Goal: Task Accomplishment & Management: Manage account settings

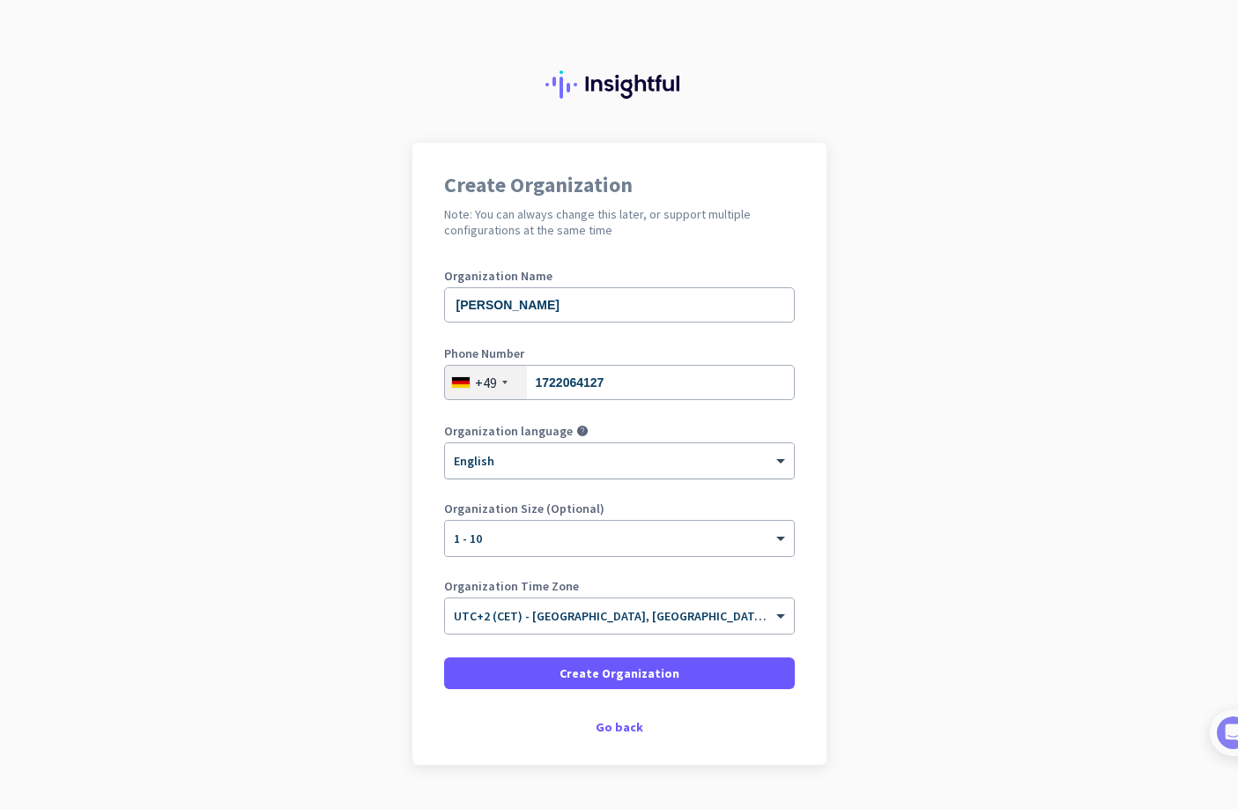
click at [582, 465] on div "× English" at bounding box center [608, 461] width 327 height 15
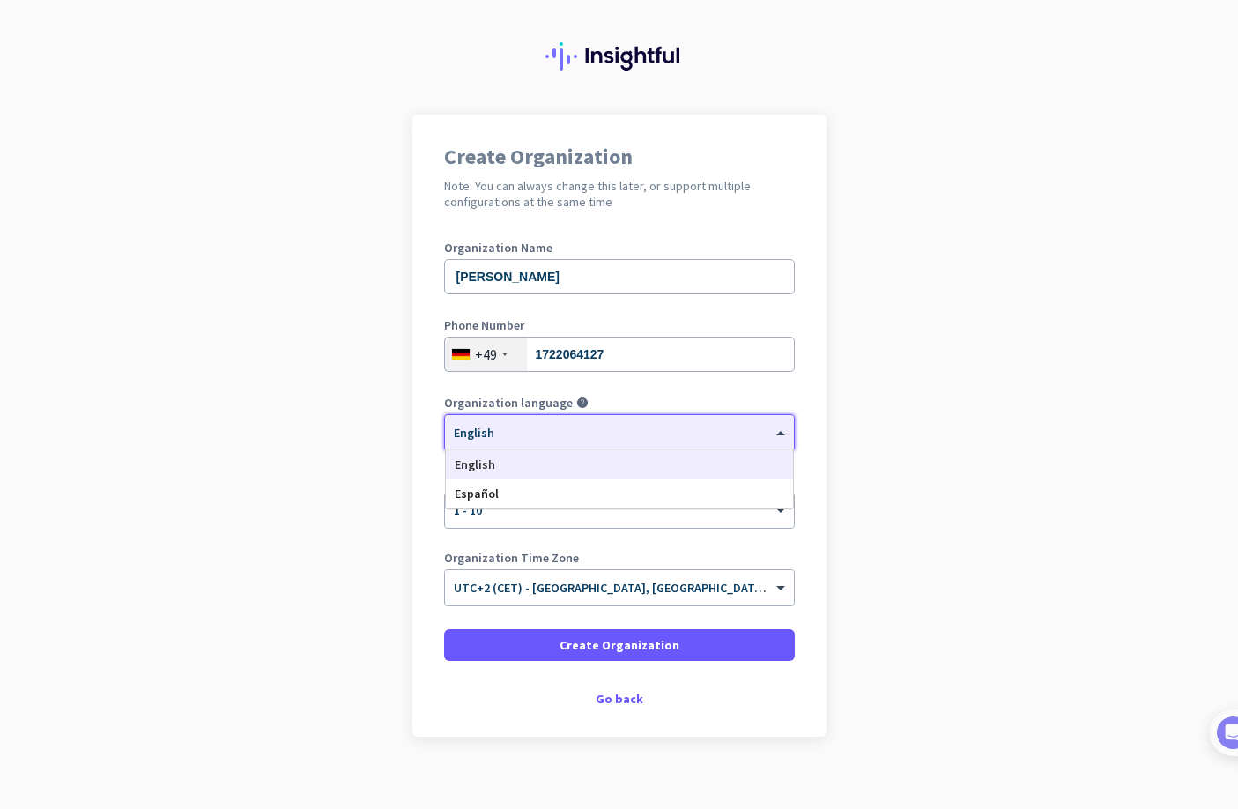
scroll to position [37, 0]
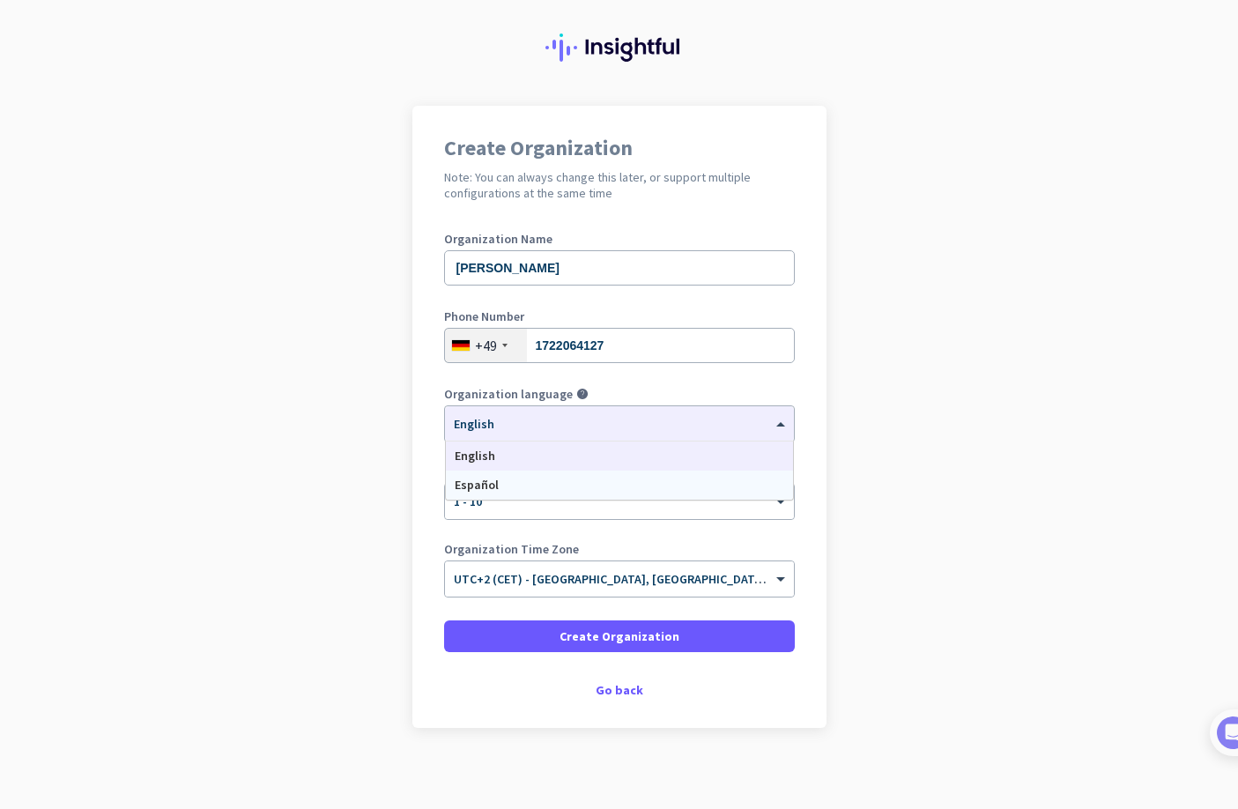
drag, startPoint x: 960, startPoint y: 497, endPoint x: 877, endPoint y: 556, distance: 101.7
click at [960, 497] on app-onboarding-organization "Create Organization Note: You can always change this later, or support multiple…" at bounding box center [619, 461] width 1238 height 710
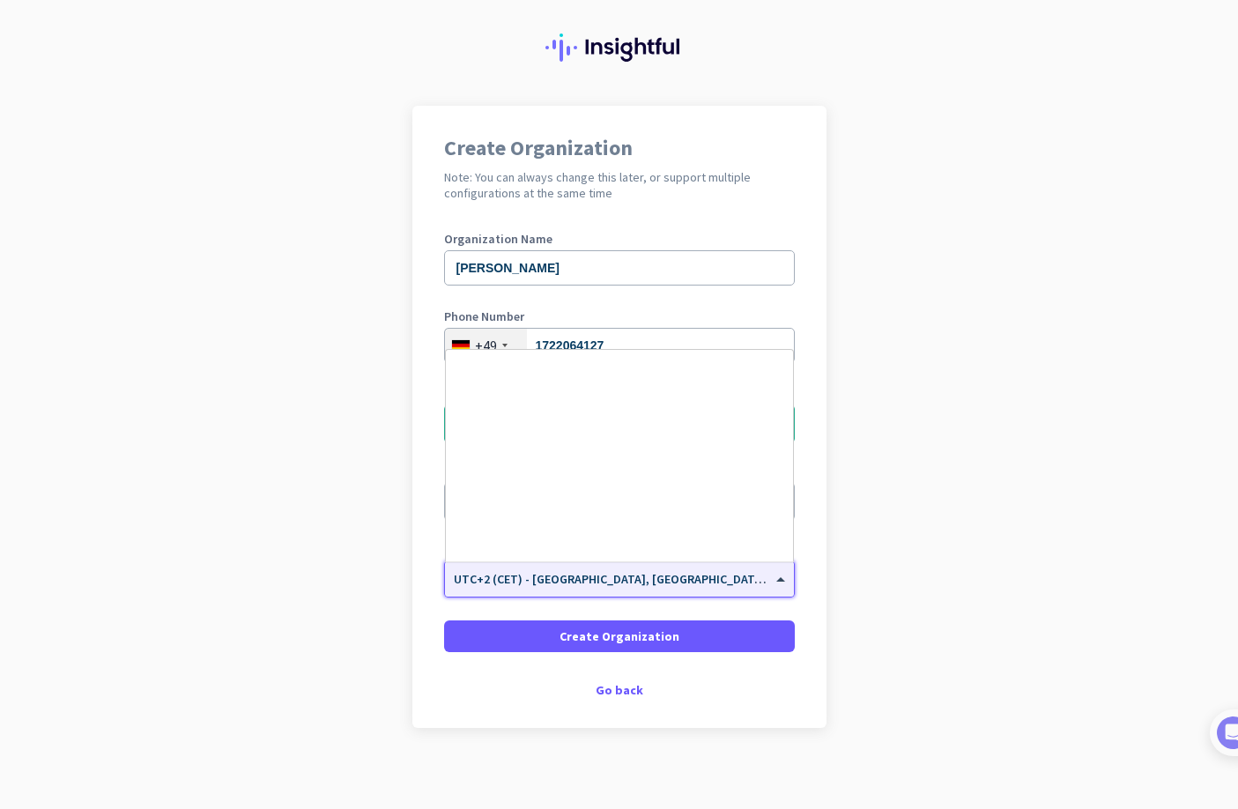
click at [613, 588] on div "× UTC+2 (CET) - [GEOGRAPHIC_DATA], [GEOGRAPHIC_DATA], [GEOGRAPHIC_DATA], [GEOGR…" at bounding box center [619, 578] width 349 height 35
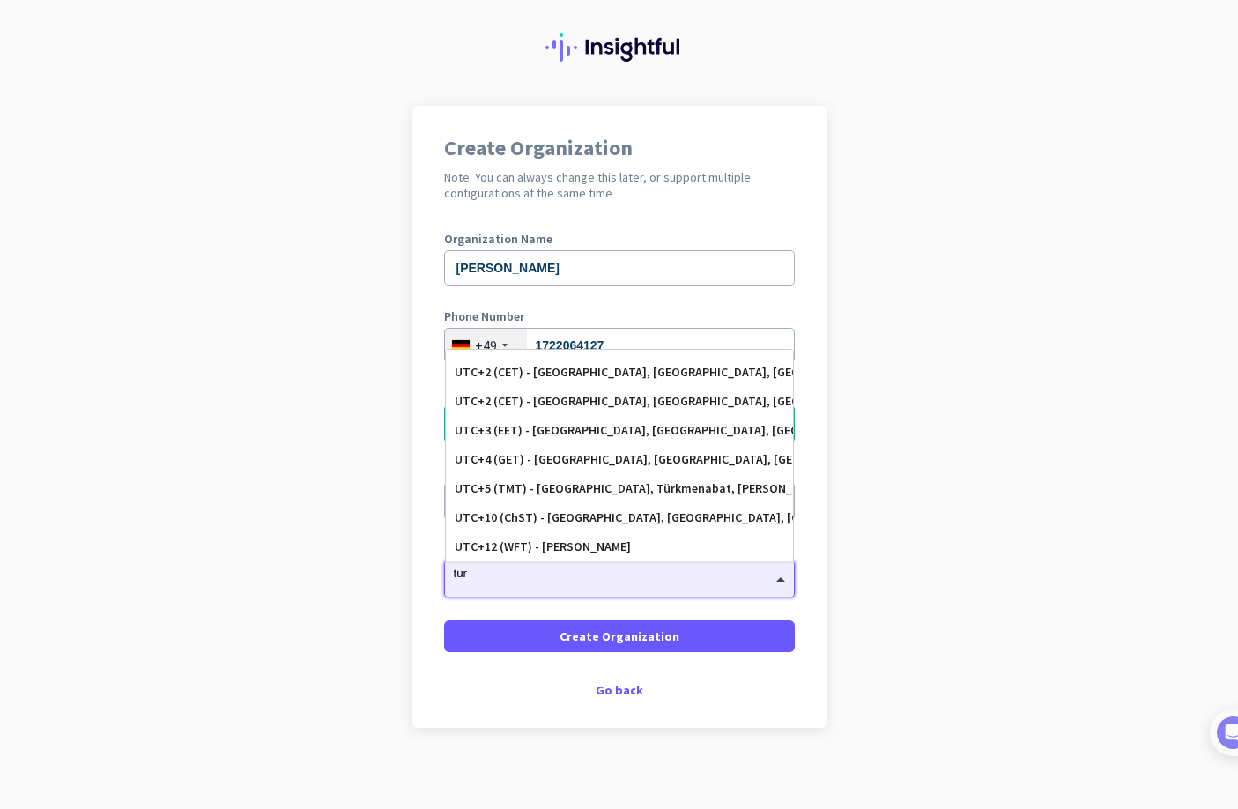
scroll to position [0, 0]
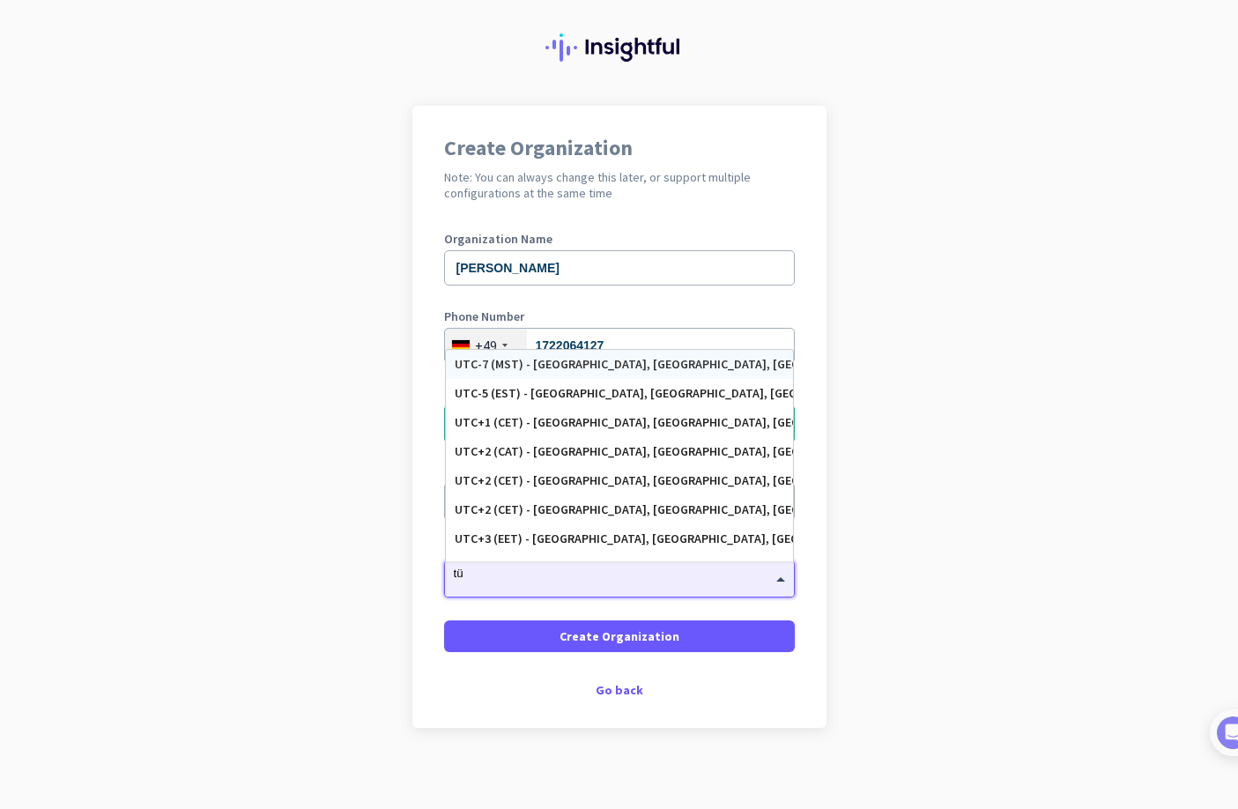
type input "t"
type input "i"
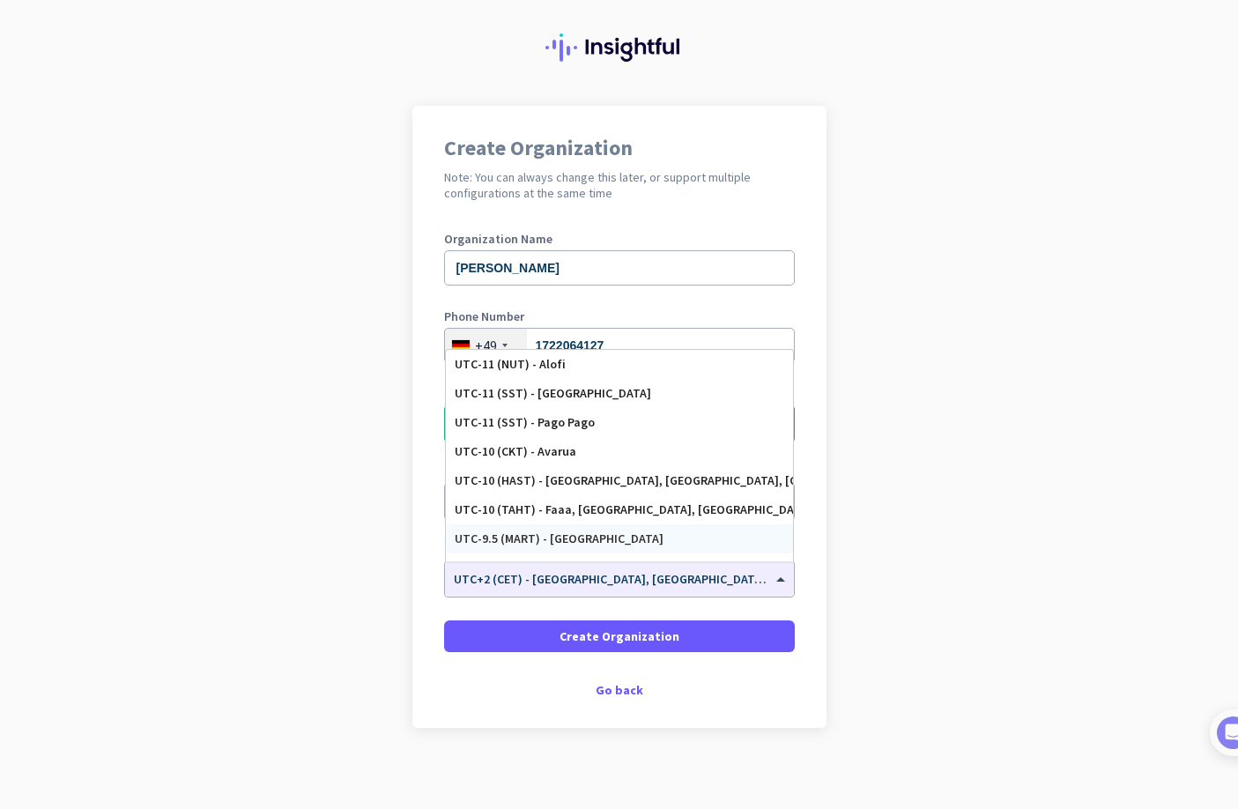
click at [932, 556] on app-onboarding-organization "Create Organization Note: You can always change this later, or support multiple…" at bounding box center [619, 461] width 1238 height 710
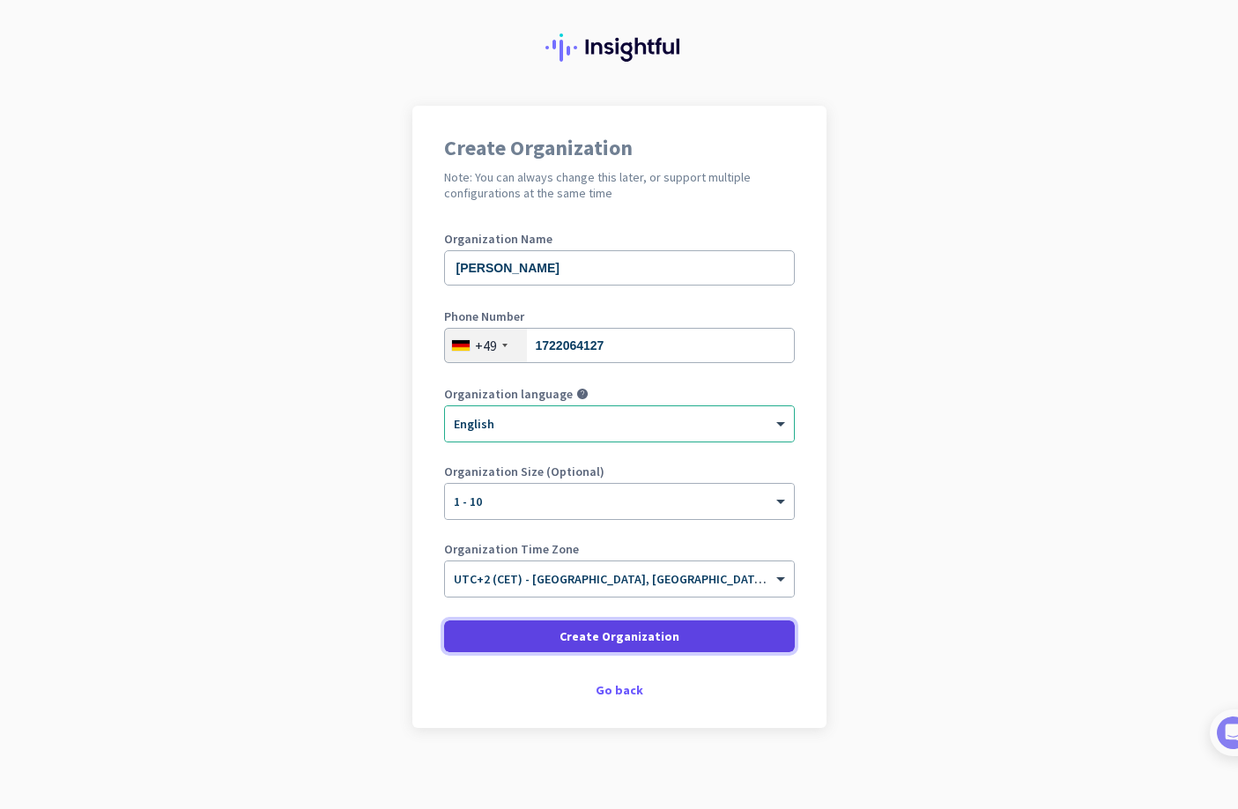
click at [720, 640] on span at bounding box center [619, 636] width 351 height 42
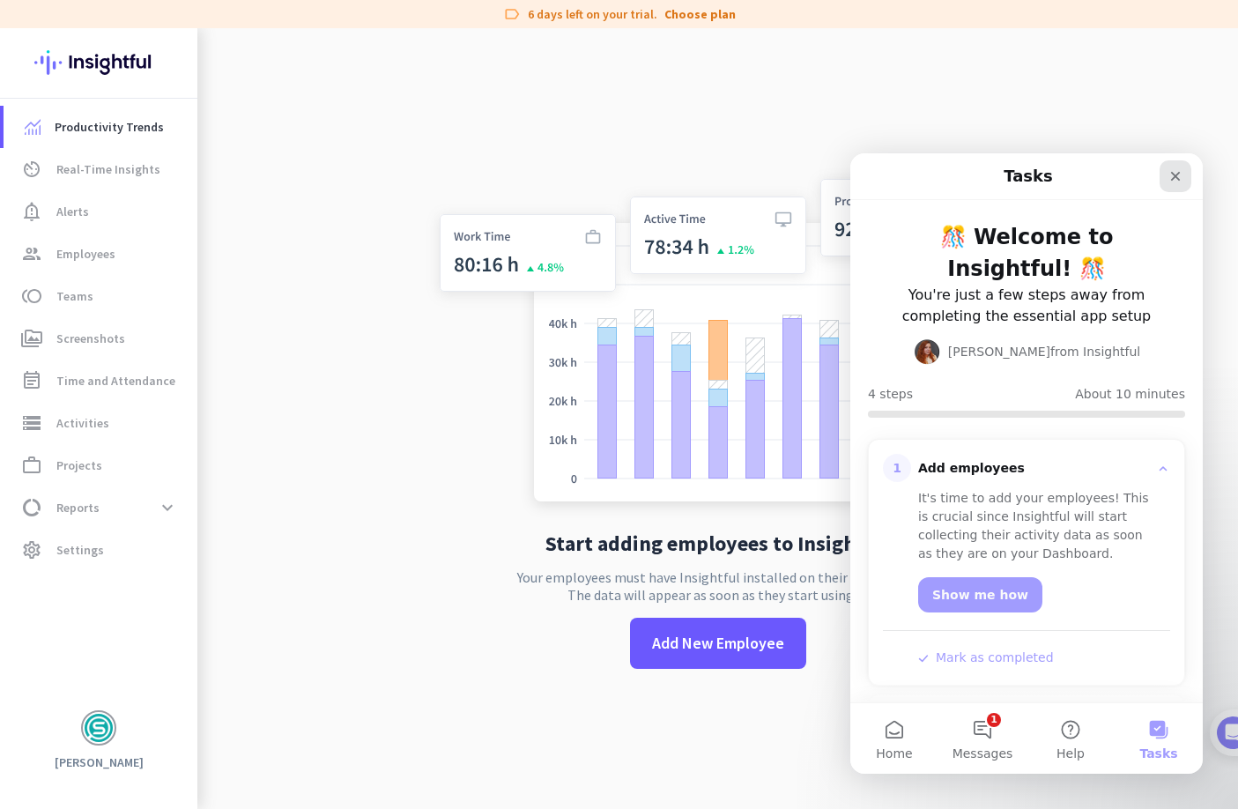
click at [1182, 174] on div "Close" at bounding box center [1176, 176] width 32 height 32
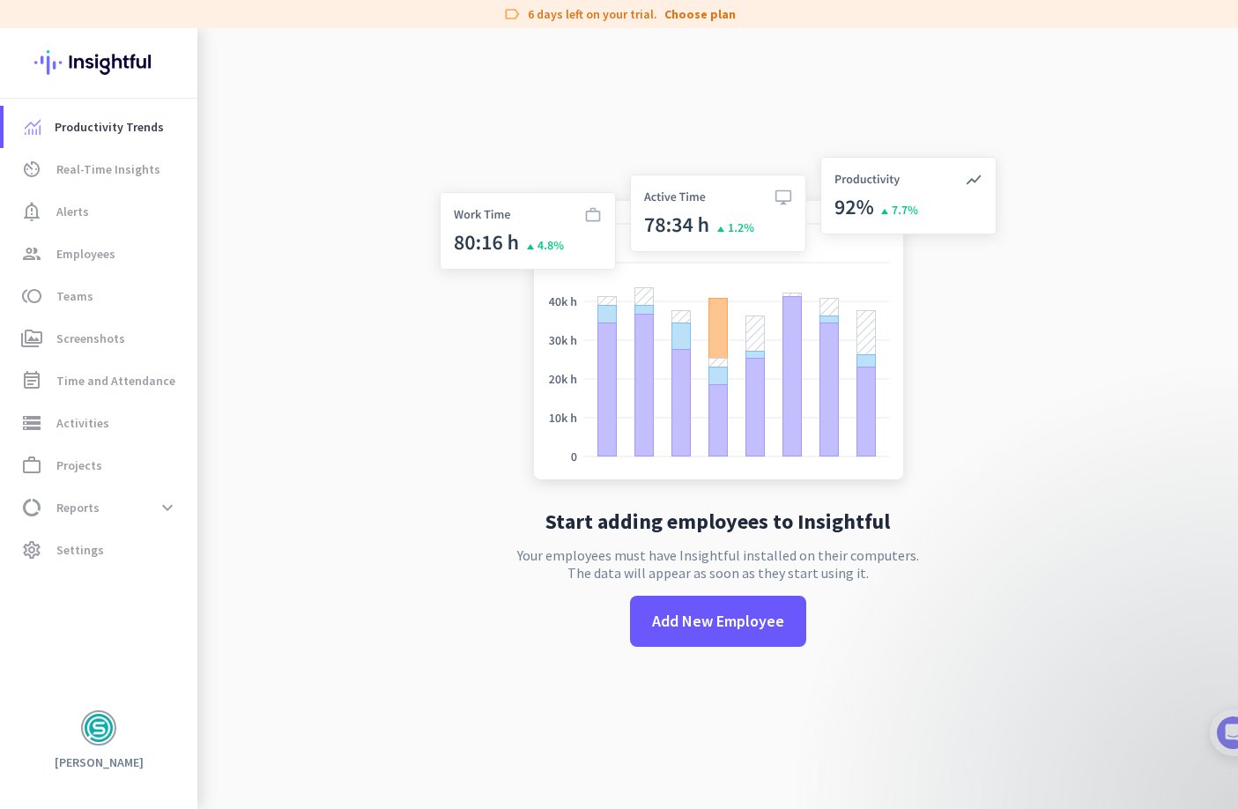
scroll to position [28, 0]
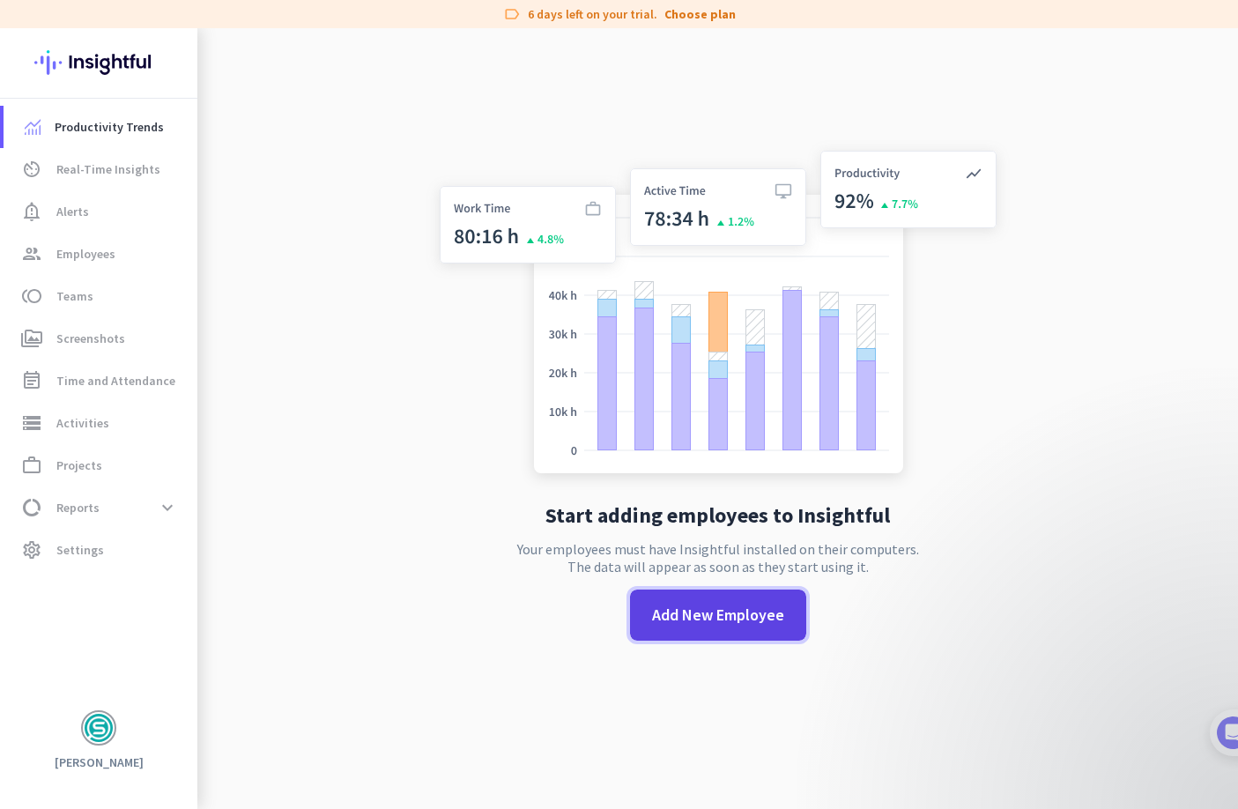
click at [716, 617] on span "Add New Employee" at bounding box center [718, 615] width 132 height 23
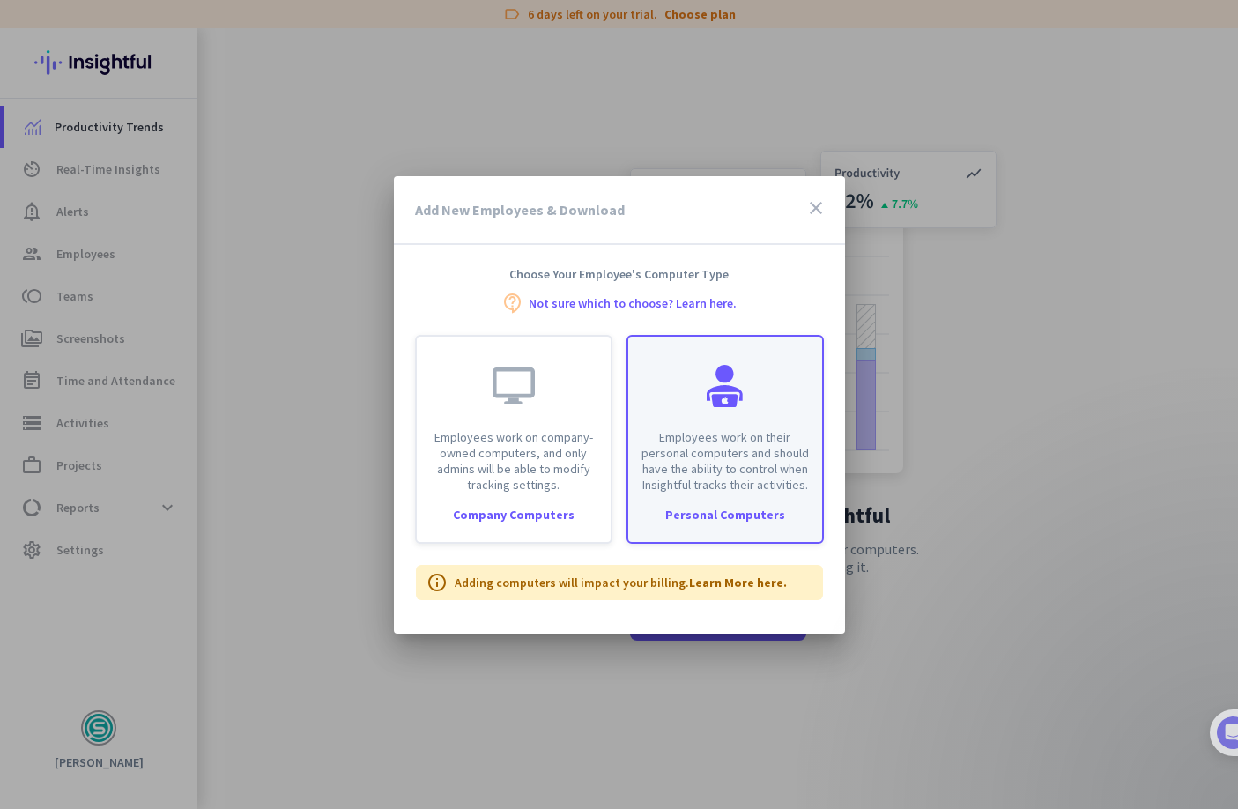
click at [722, 403] on div at bounding box center [725, 386] width 42 height 42
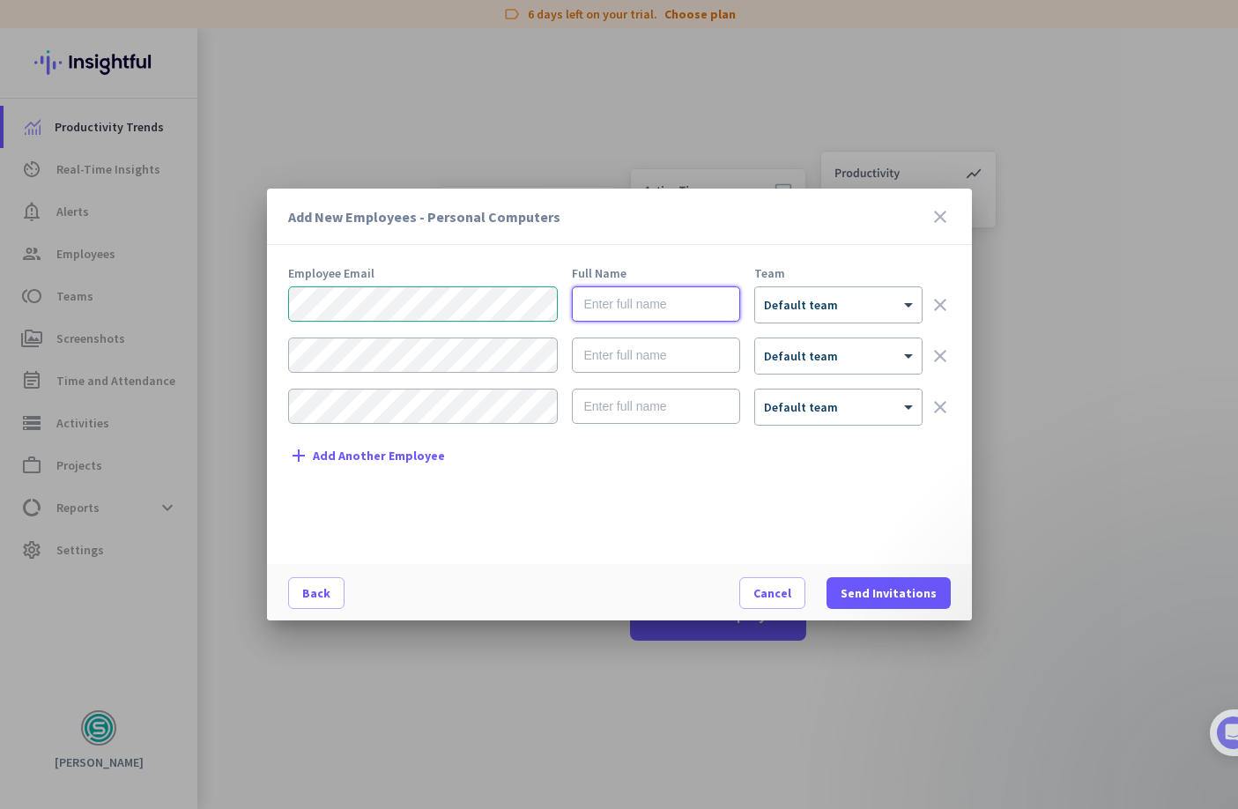
click at [629, 309] on input "text" at bounding box center [656, 303] width 168 height 35
type input "[PERSON_NAME]"
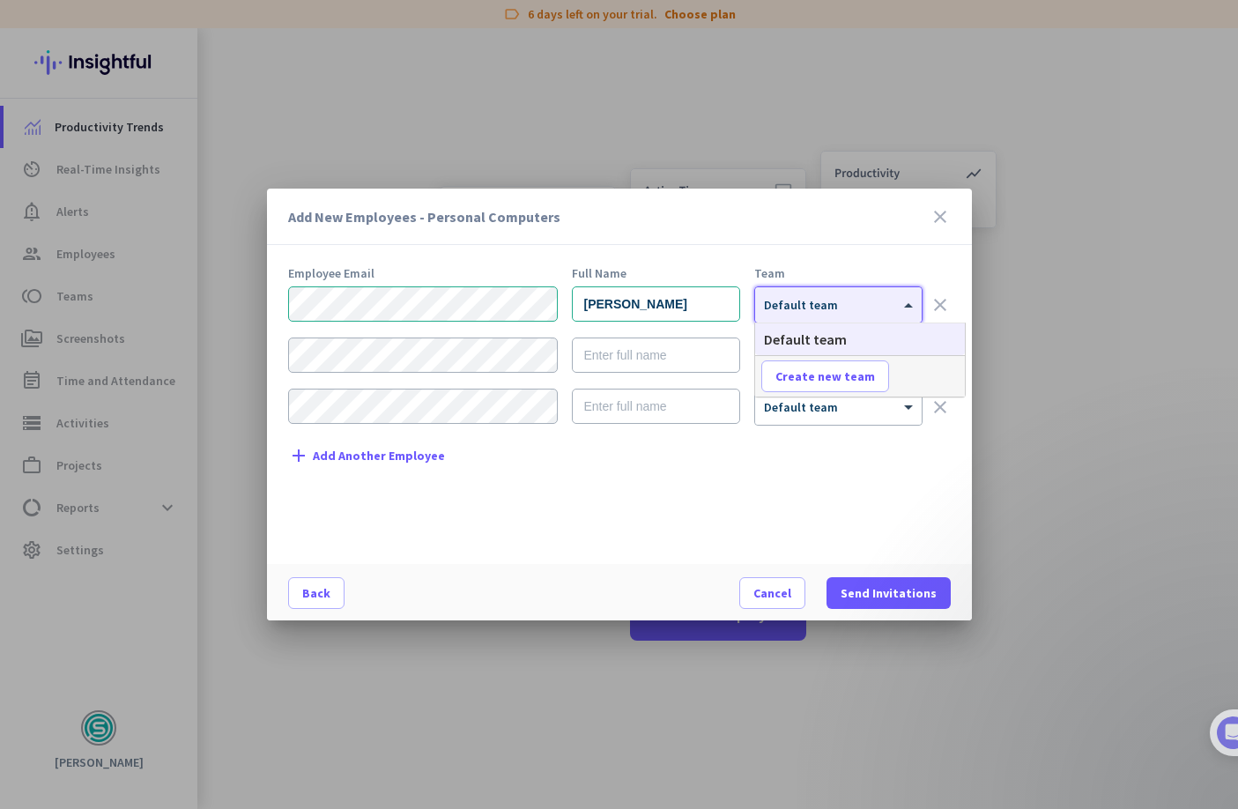
click at [877, 303] on div at bounding box center [838, 299] width 167 height 15
click at [947, 262] on div "Add New Employees - Personal Computers close Employee Email Full Name Team Mihr…" at bounding box center [619, 405] width 705 height 432
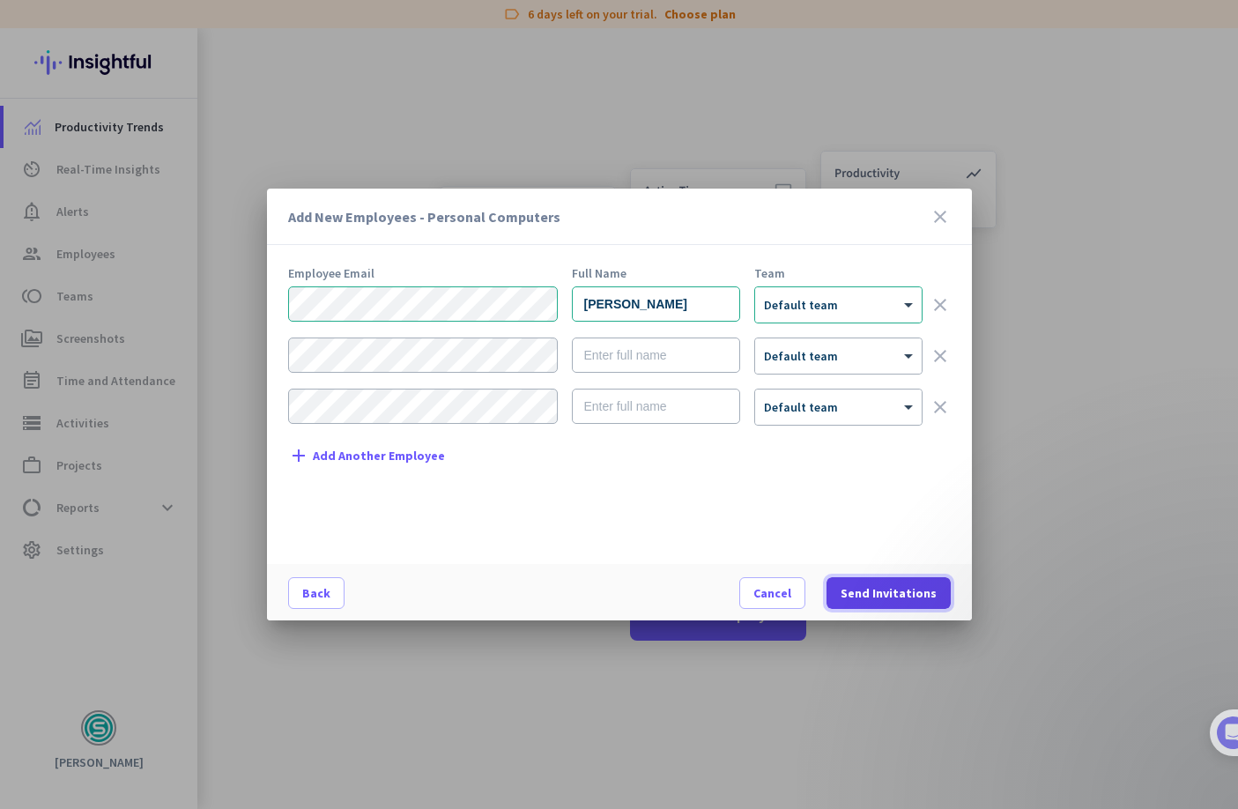
click at [902, 595] on span "Send Invitations" at bounding box center [889, 593] width 96 height 18
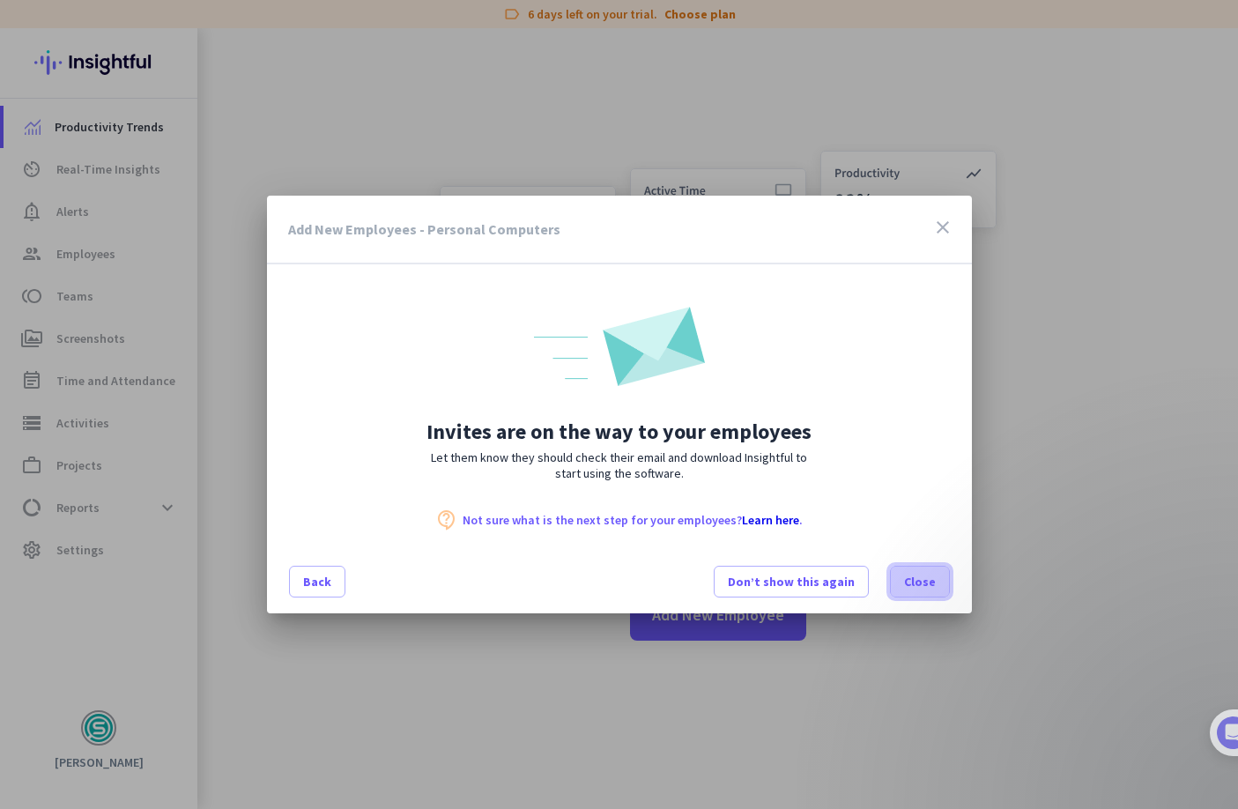
click at [922, 584] on span "Close" at bounding box center [920, 582] width 32 height 18
